Goal: Transaction & Acquisition: Subscribe to service/newsletter

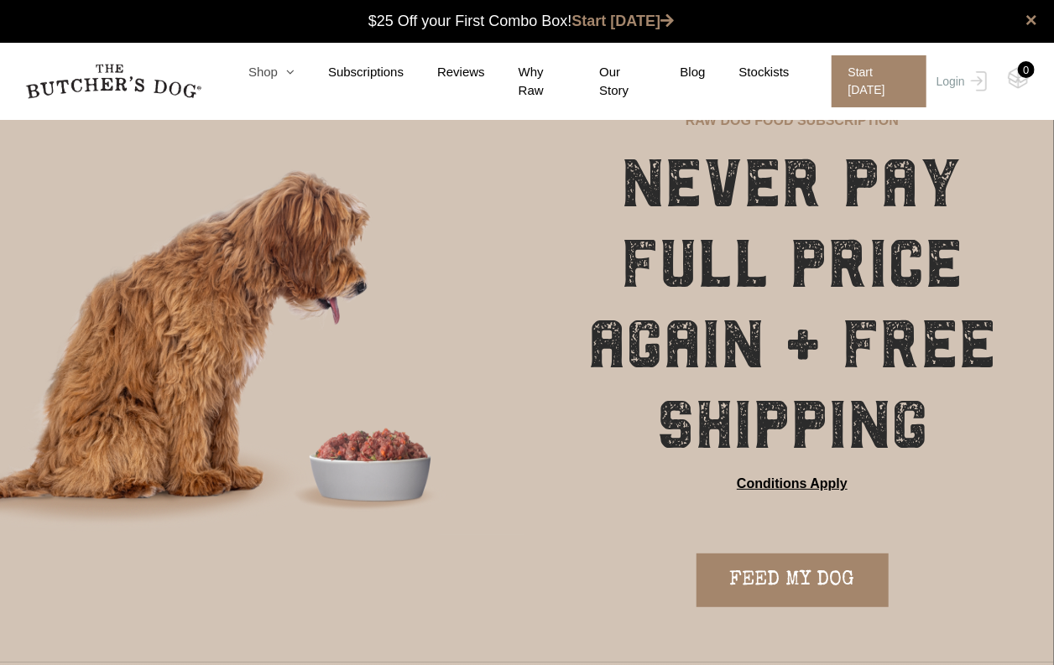
click at [289, 77] on icon at bounding box center [286, 71] width 17 height 13
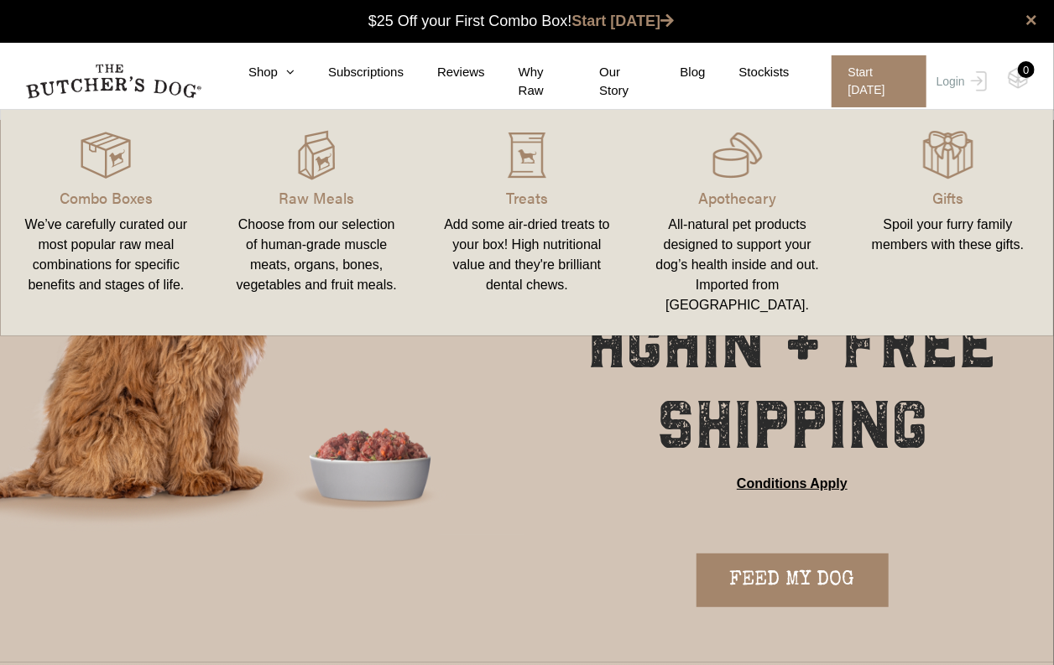
click at [92, 244] on div "We’ve carefully curated our most popular raw meal combinations for specific ben…" at bounding box center [106, 255] width 170 height 81
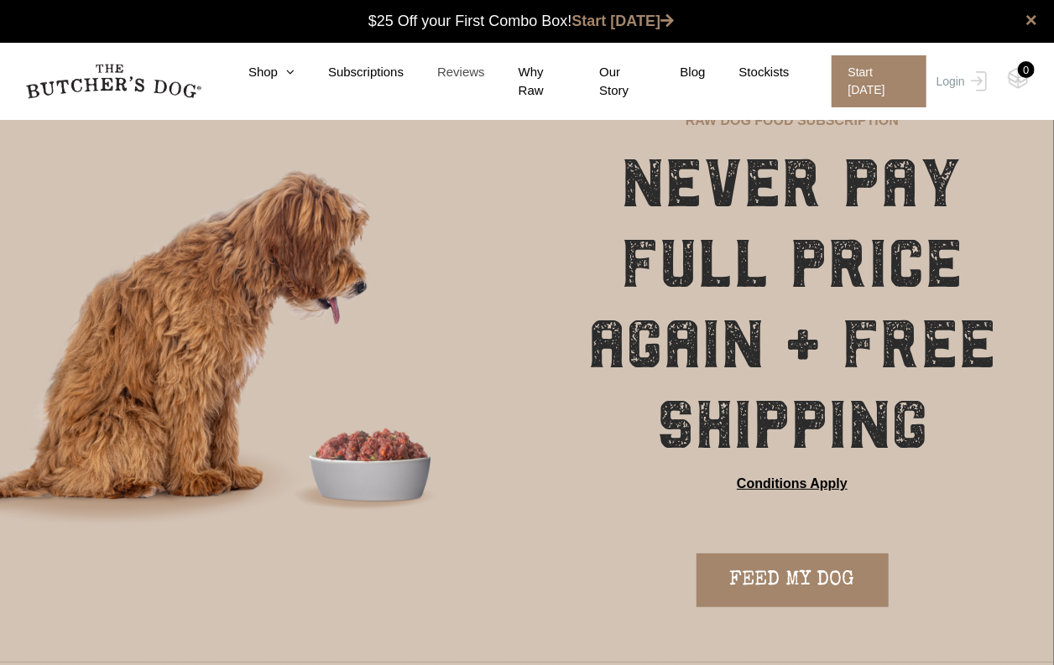
click at [459, 75] on link "Reviews" at bounding box center [444, 72] width 81 height 19
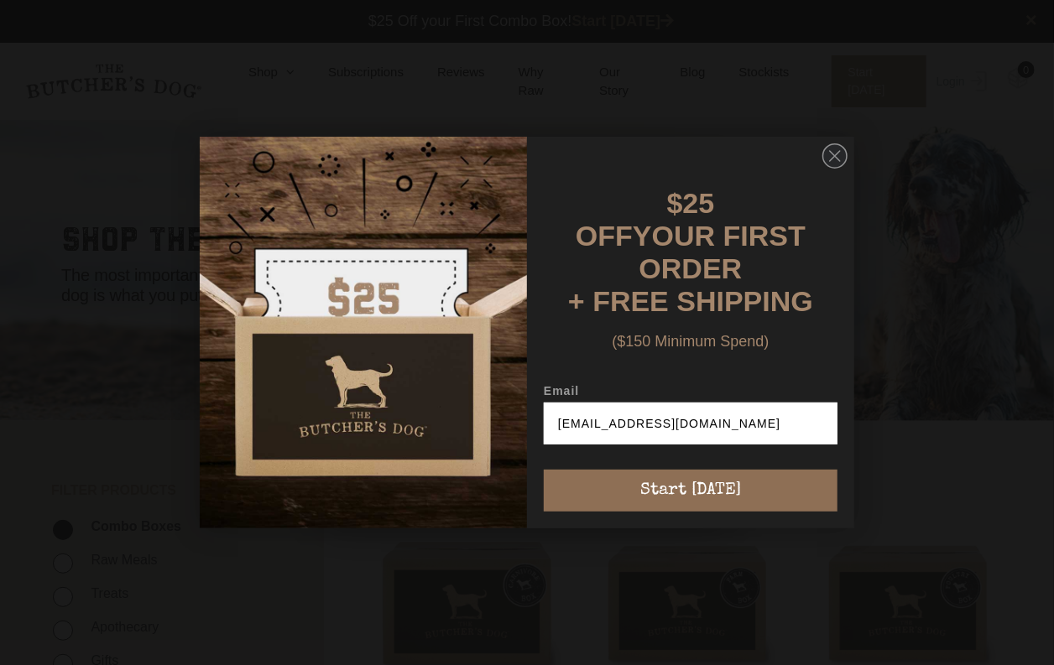
type input "[EMAIL_ADDRESS][DOMAIN_NAME]"
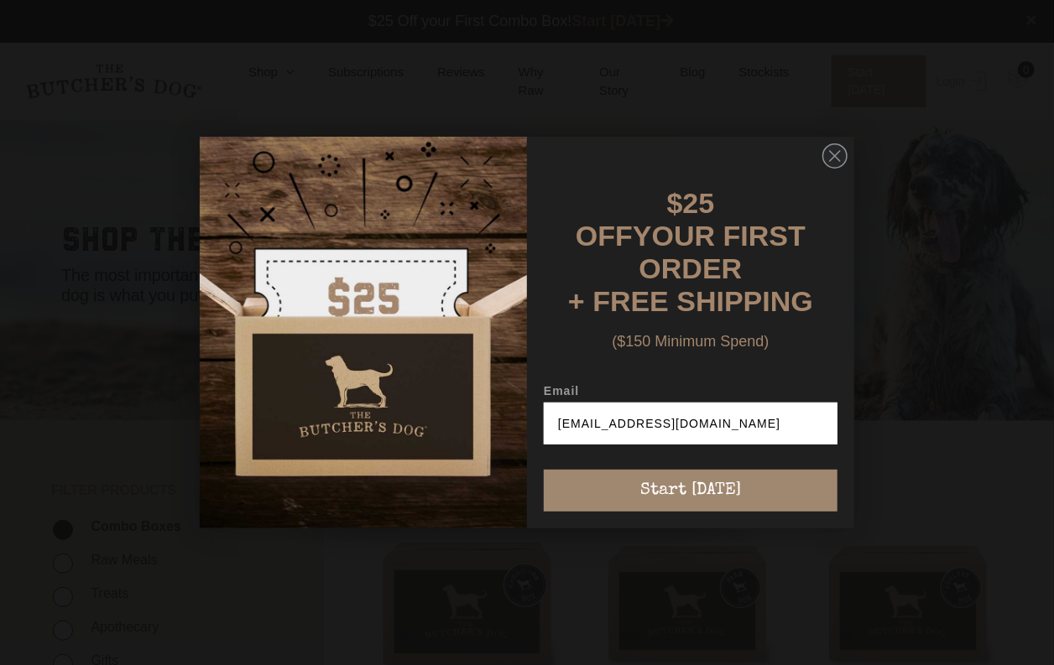
click at [677, 480] on button "Start [DATE]" at bounding box center [691, 491] width 294 height 42
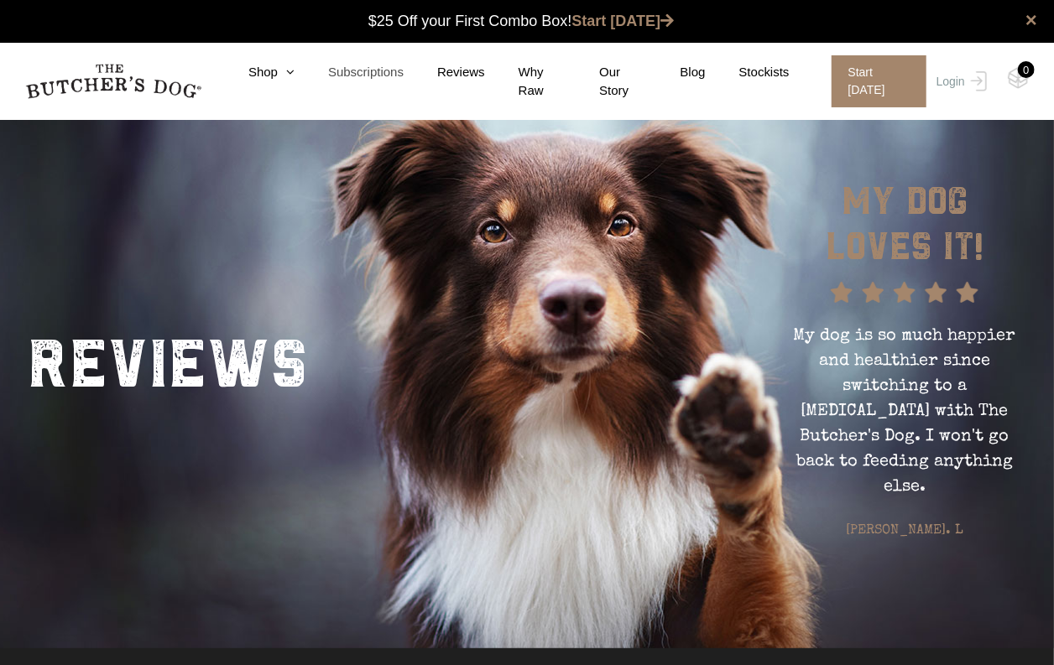
click at [361, 78] on link "Subscriptions" at bounding box center [348, 72] width 109 height 19
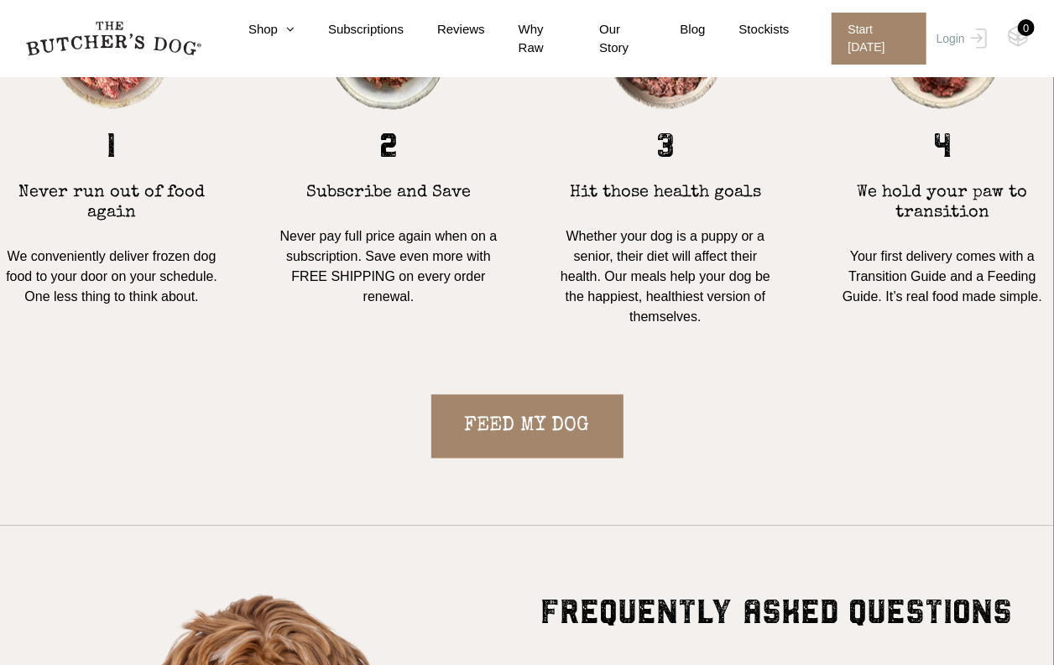
scroll to position [1510, 0]
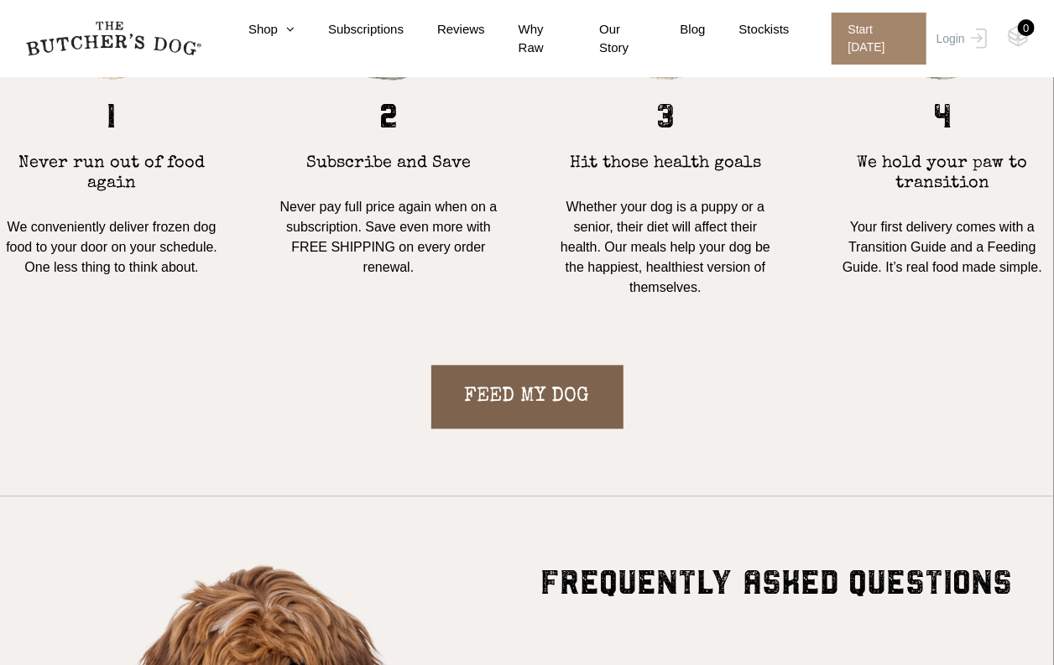
click at [523, 389] on link "FEED MY DOG" at bounding box center [527, 397] width 192 height 64
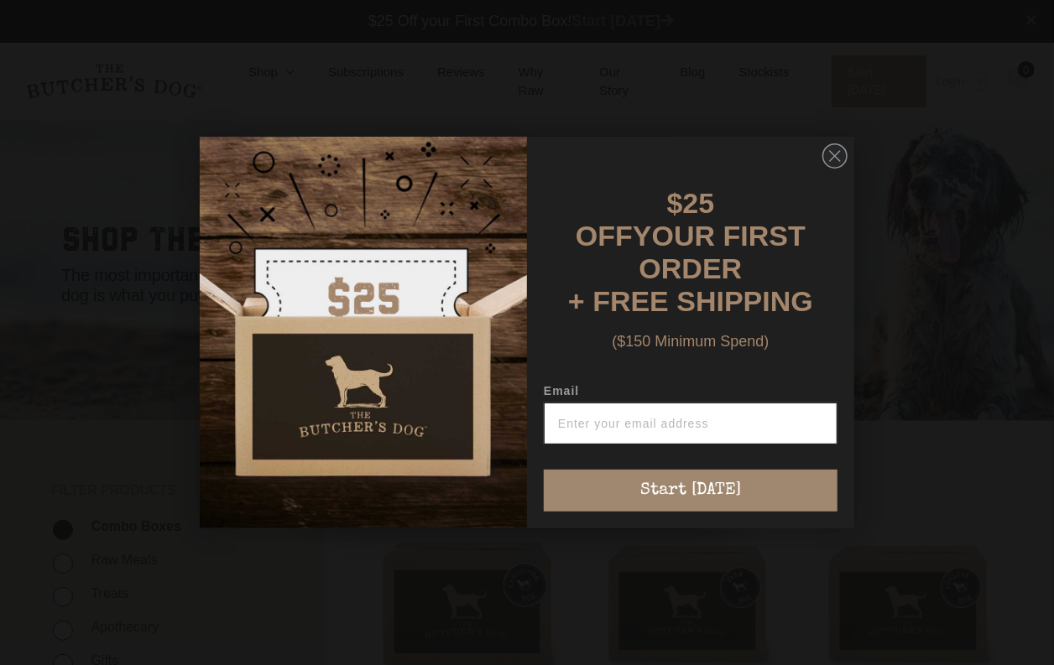
click at [637, 419] on input "Email" at bounding box center [691, 424] width 294 height 42
type input "justtjo@me.com"
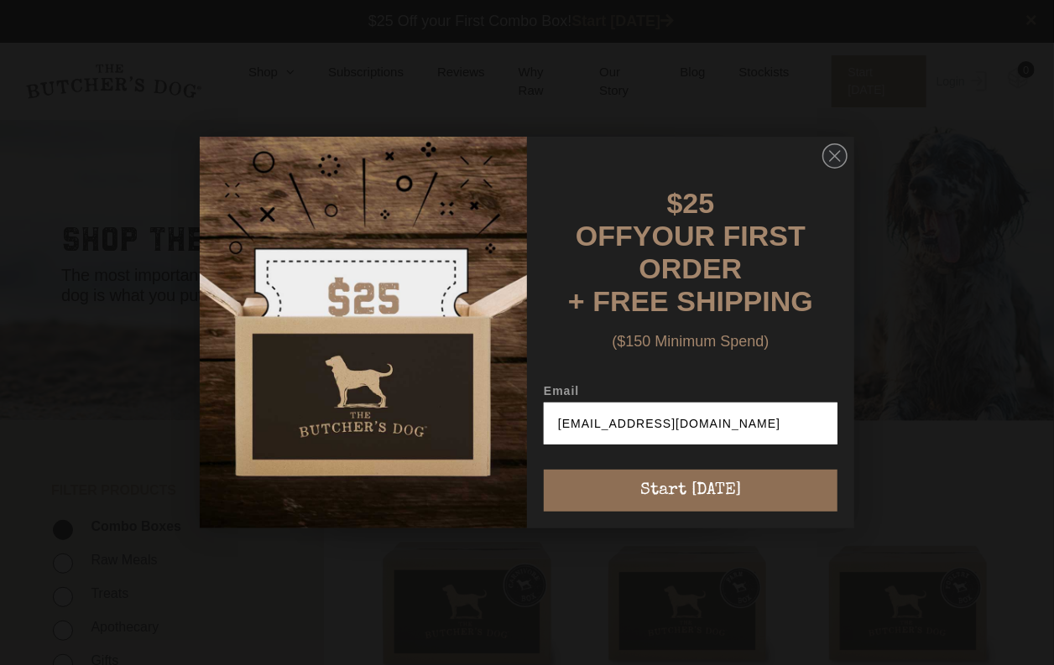
click at [663, 477] on button "Start [DATE]" at bounding box center [691, 491] width 294 height 42
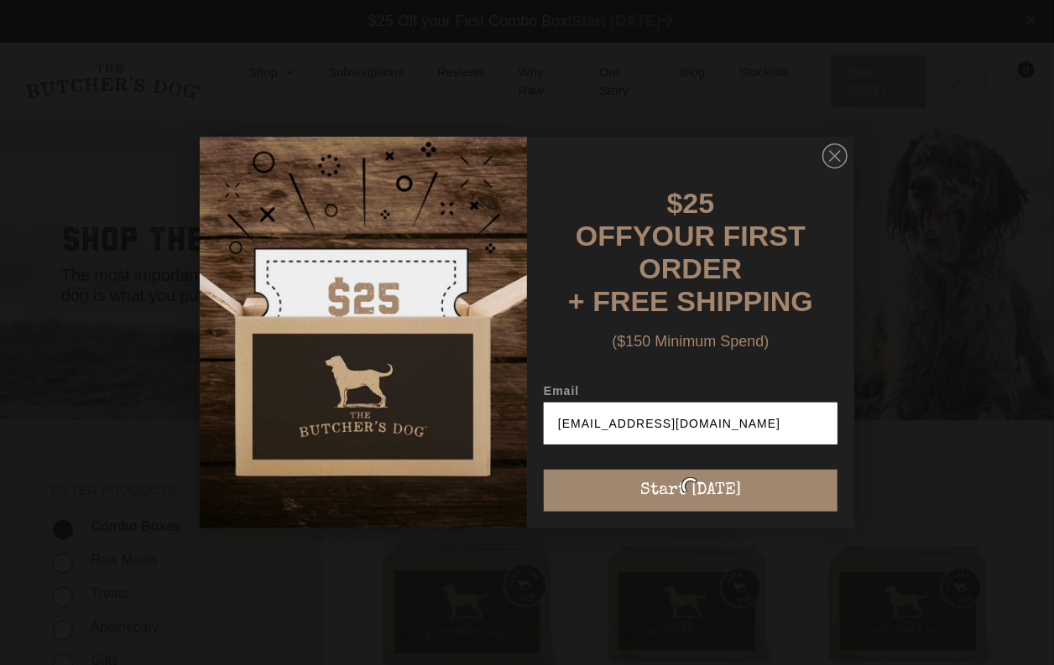
click at [701, 481] on div "Start [DATE]" at bounding box center [691, 486] width 294 height 50
click at [700, 480] on div "Start [DATE]" at bounding box center [691, 486] width 294 height 50
click at [833, 158] on circle "Close dialog" at bounding box center [835, 156] width 24 height 24
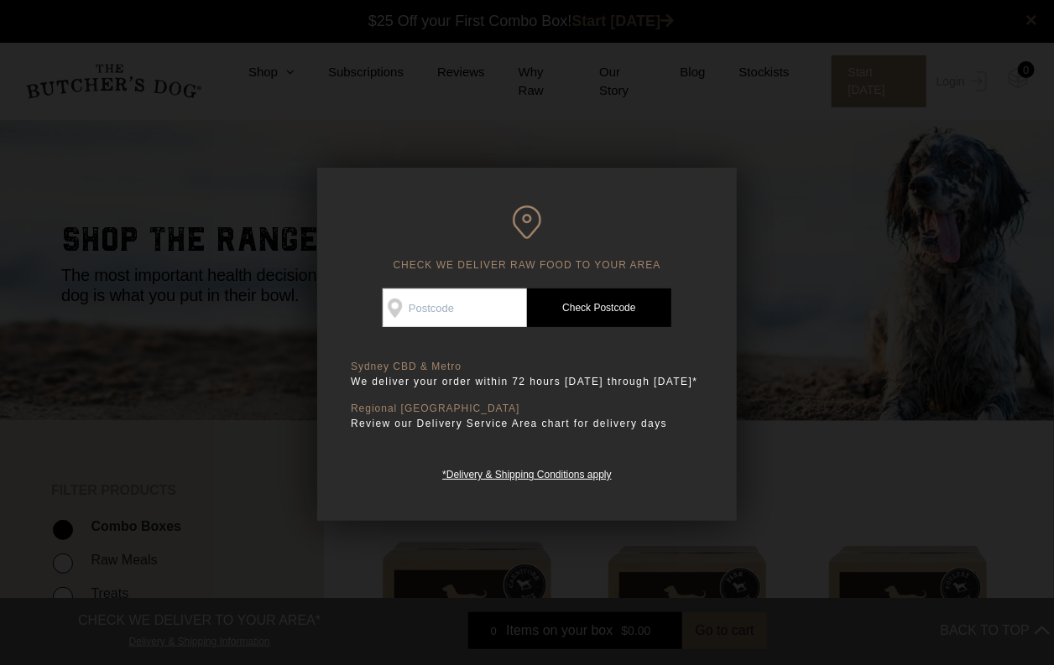
click at [427, 312] on input "Check Availability At" at bounding box center [455, 308] width 144 height 39
type input "5244"
click at [594, 305] on link "Check Postcode" at bounding box center [599, 308] width 144 height 39
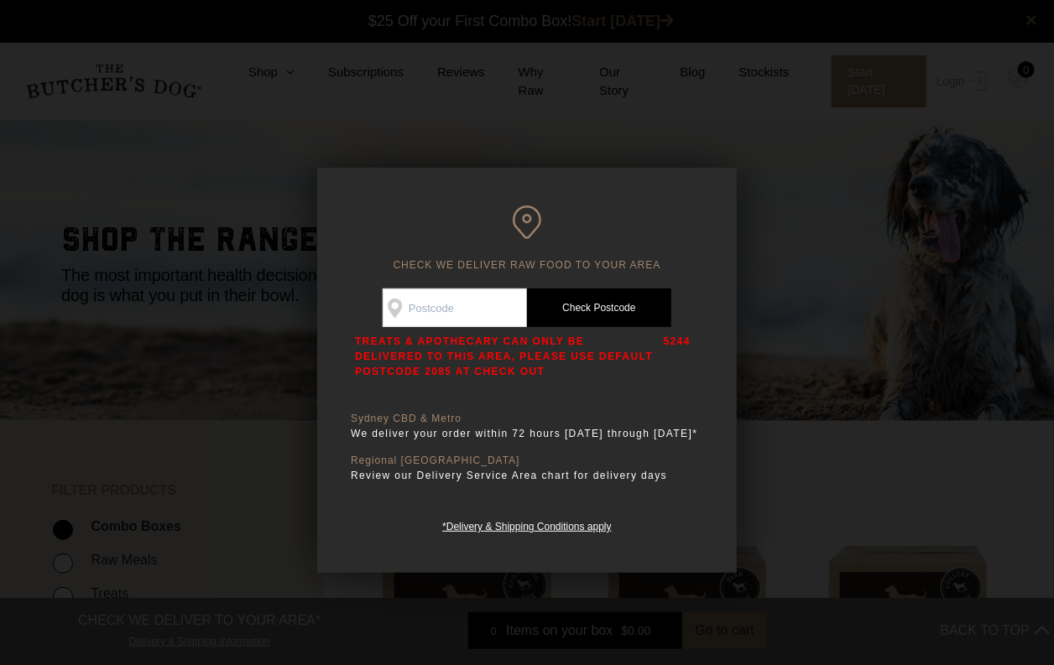
click at [451, 308] on input "Check Availability At" at bounding box center [455, 308] width 144 height 39
type input "5141"
click at [570, 304] on link "Check Postcode" at bounding box center [599, 308] width 144 height 39
